Goal: Transaction & Acquisition: Download file/media

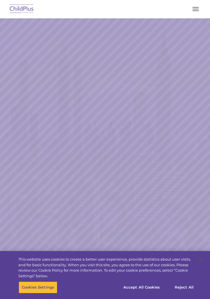
select select "MEDIUM"
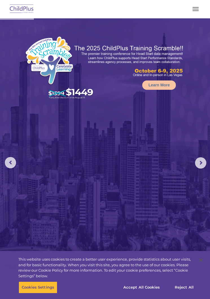
click at [197, 5] on button "button" at bounding box center [196, 9] width 12 height 9
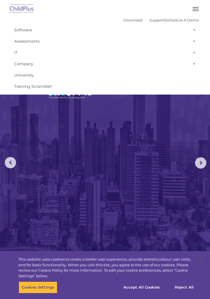
click at [136, 177] on img at bounding box center [105, 156] width 210 height 276
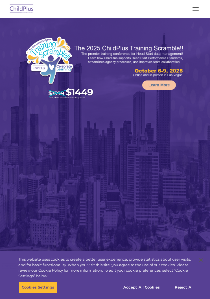
select select "MEDIUM"
click at [194, 13] on button "button" at bounding box center [196, 9] width 12 height 9
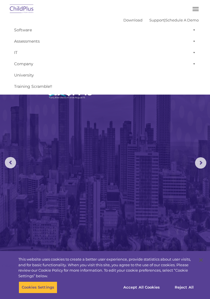
click at [201, 10] on button "button" at bounding box center [196, 9] width 12 height 9
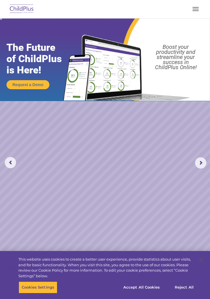
click at [199, 10] on button "button" at bounding box center [196, 9] width 12 height 9
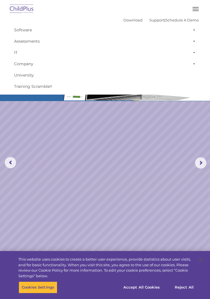
click at [28, 30] on link "Software" at bounding box center [104, 29] width 187 height 11
click at [129, 18] on link "Download" at bounding box center [132, 20] width 19 height 5
